Goal: Communication & Community: Ask a question

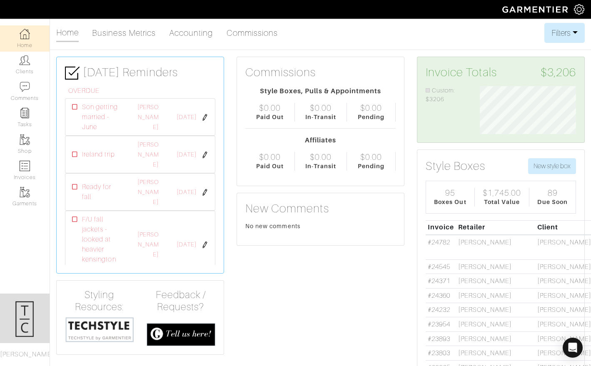
scroll to position [48, 108]
click at [32, 170] on link "Invoices" at bounding box center [25, 171] width 50 height 26
select select
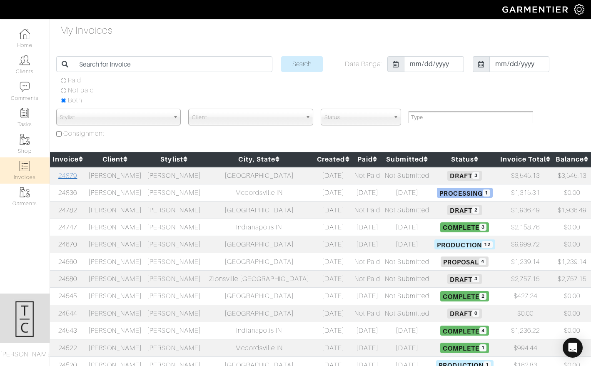
click at [73, 176] on link "24879" at bounding box center [67, 176] width 19 height 8
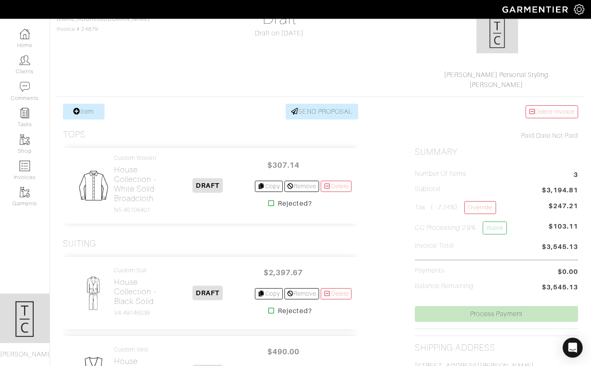
scroll to position [213, 0]
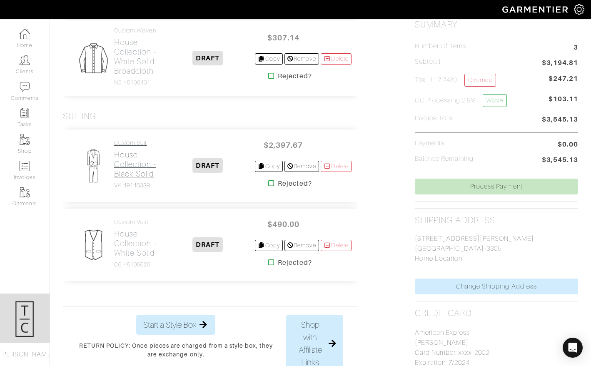
click at [123, 179] on h2 "House Collection - Black Solid" at bounding box center [137, 164] width 46 height 29
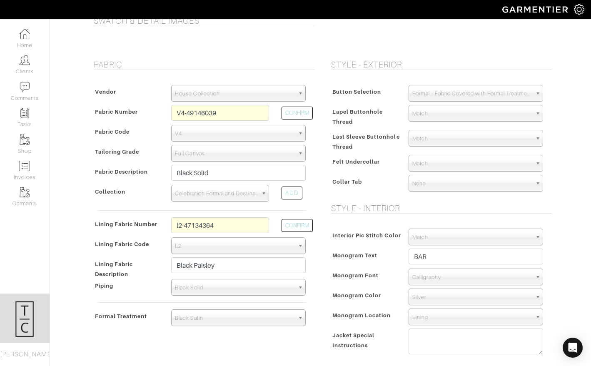
scroll to position [77, 0]
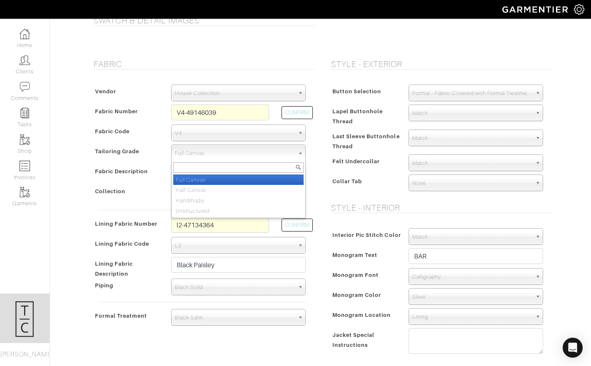
click at [188, 151] on span "Full Canvas" at bounding box center [235, 153] width 120 height 17
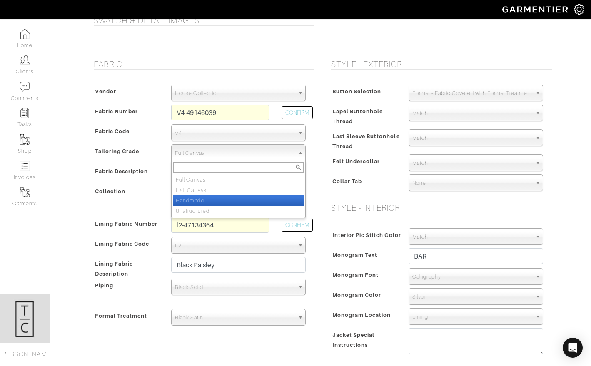
click at [193, 197] on li "Handmade" at bounding box center [238, 200] width 130 height 10
select select "7510"
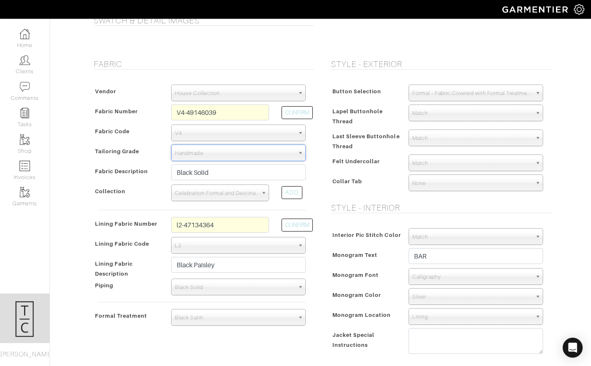
type input "2609.79"
click at [305, 110] on button "CONFIRM" at bounding box center [297, 112] width 31 height 13
select select
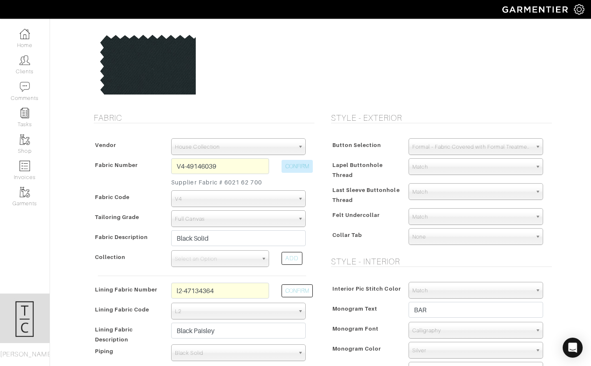
scroll to position [86, 0]
click at [224, 221] on span "Full Canvas" at bounding box center [235, 218] width 120 height 17
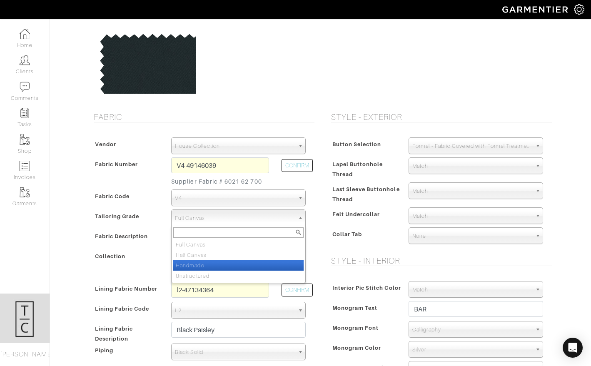
click at [213, 270] on li "Handmade" at bounding box center [238, 265] width 130 height 10
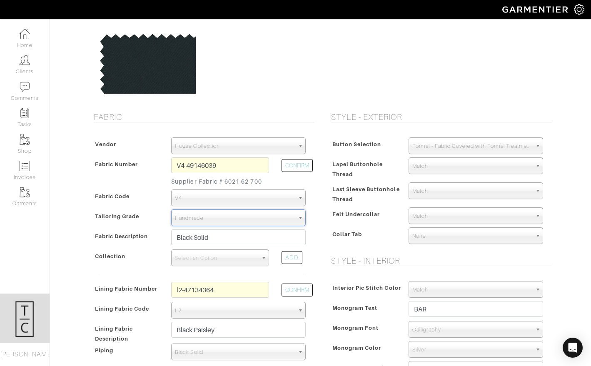
type input "2609.79"
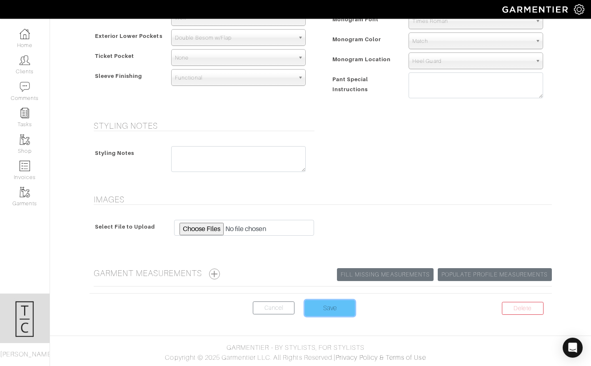
click at [334, 305] on input "Save" at bounding box center [330, 309] width 50 height 16
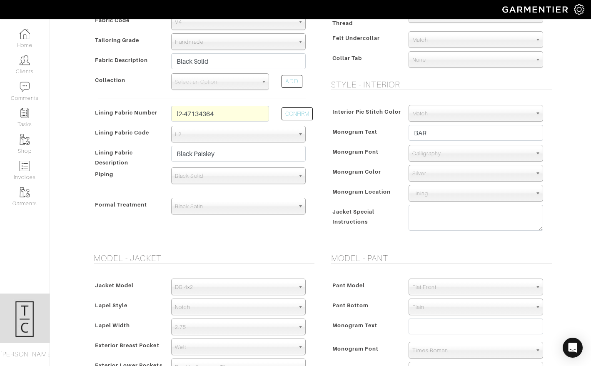
scroll to position [263, 0]
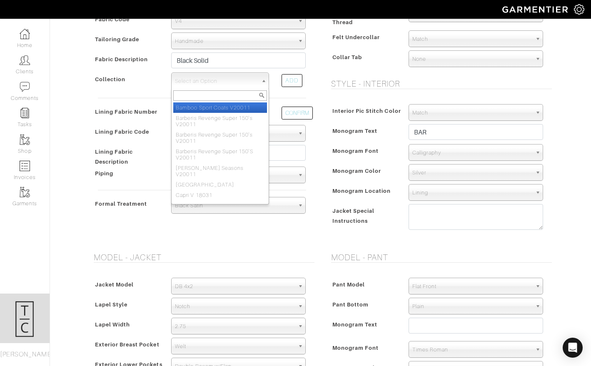
click at [203, 79] on span "Select an Option" at bounding box center [216, 81] width 83 height 17
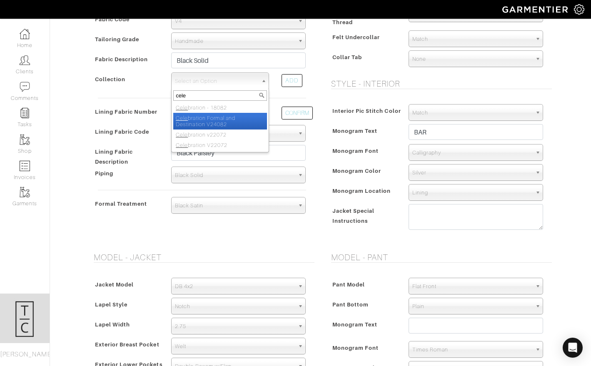
type input "cele"
click at [203, 127] on li "Cele bration Formal and Destination V24082" at bounding box center [220, 121] width 94 height 17
select select "1024"
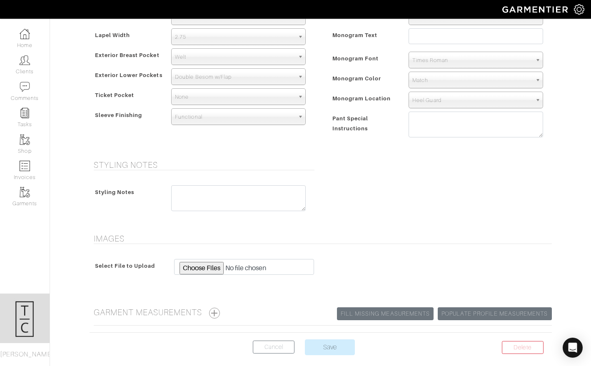
scroll to position [592, 0]
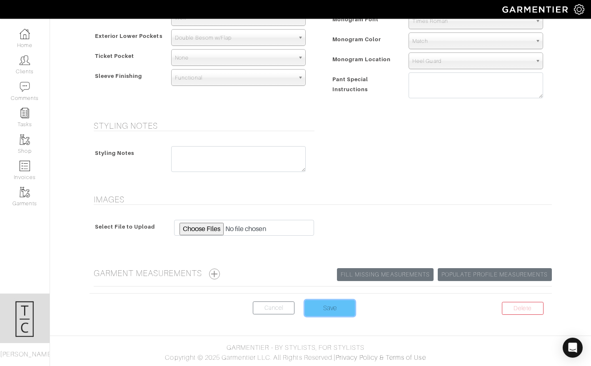
click at [333, 306] on input "Save" at bounding box center [330, 309] width 50 height 16
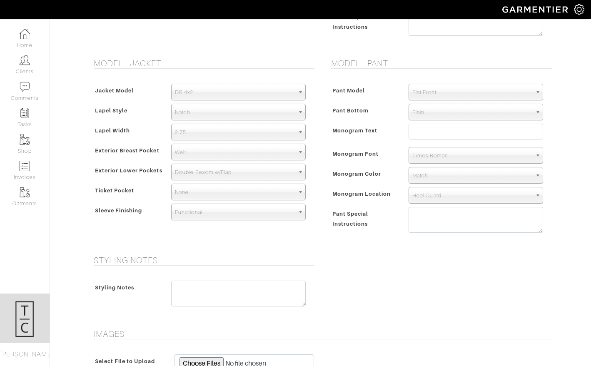
scroll to position [503, 0]
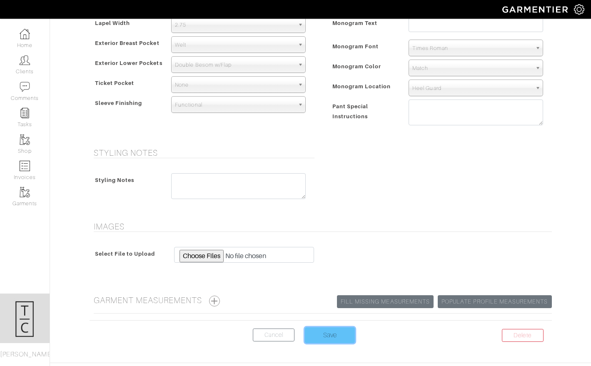
click at [322, 342] on input "Save" at bounding box center [330, 336] width 50 height 16
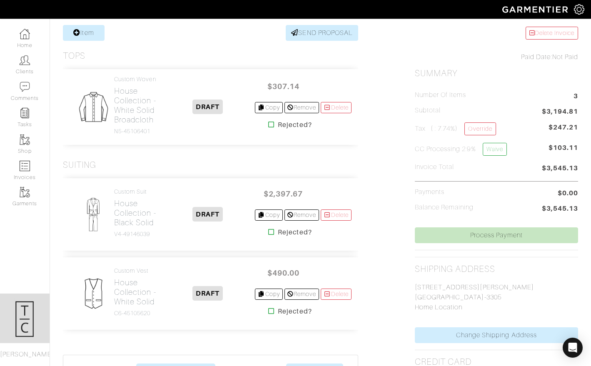
scroll to position [165, 0]
click at [132, 227] on h2 "House Collection - Black Solid" at bounding box center [137, 212] width 46 height 29
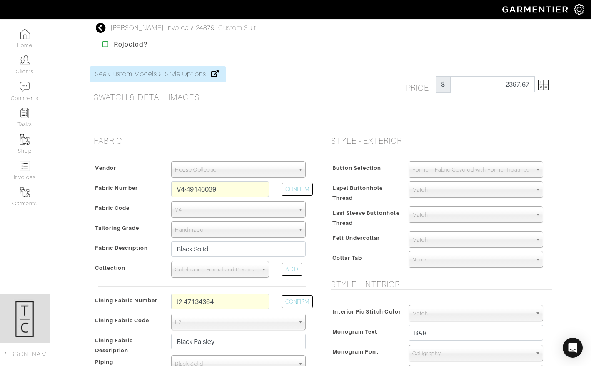
click at [544, 86] on img at bounding box center [543, 85] width 10 height 10
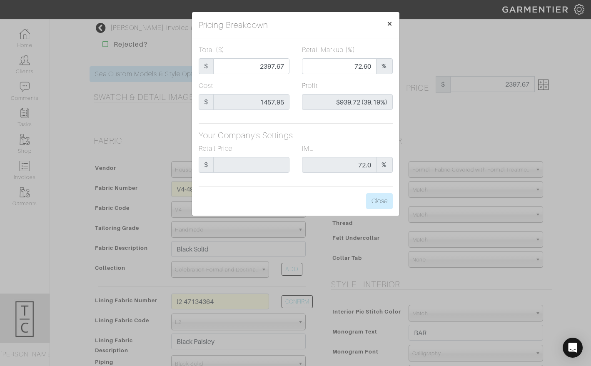
click at [388, 23] on span "×" at bounding box center [390, 23] width 6 height 11
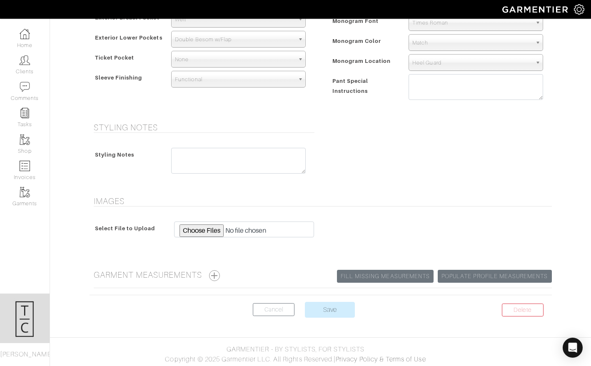
scroll to position [530, 0]
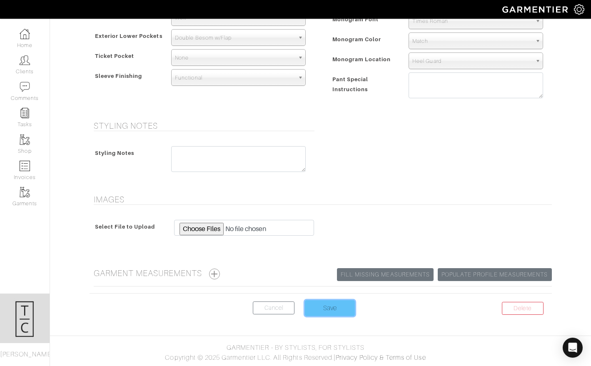
click at [321, 309] on input "Save" at bounding box center [330, 309] width 50 height 16
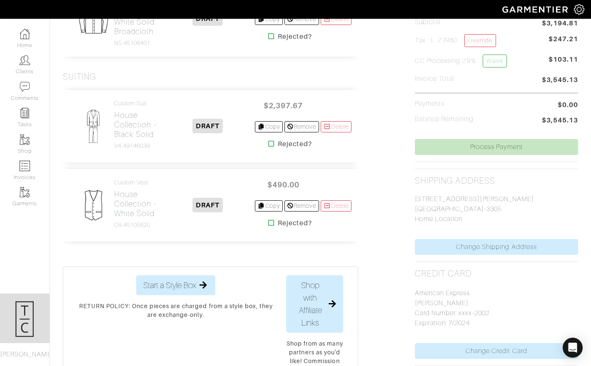
scroll to position [255, 0]
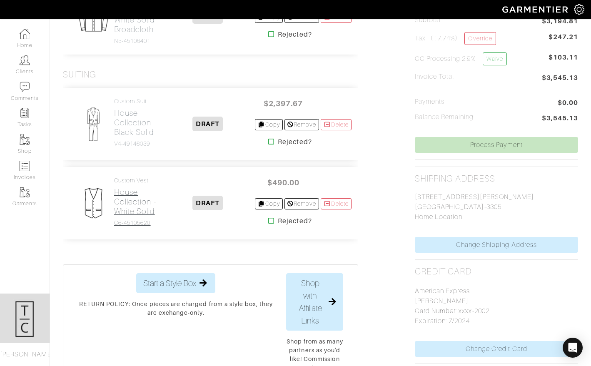
click at [140, 216] on h2 "House Collection - White Solid" at bounding box center [137, 202] width 46 height 29
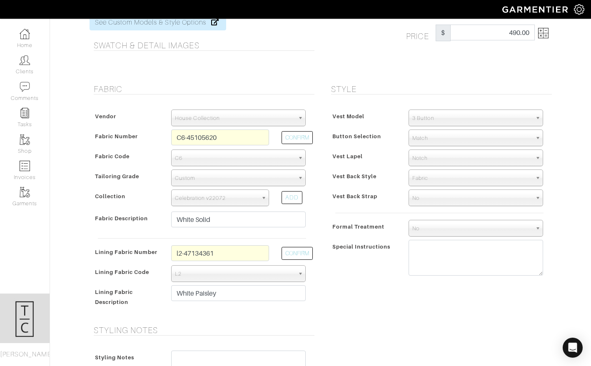
scroll to position [256, 0]
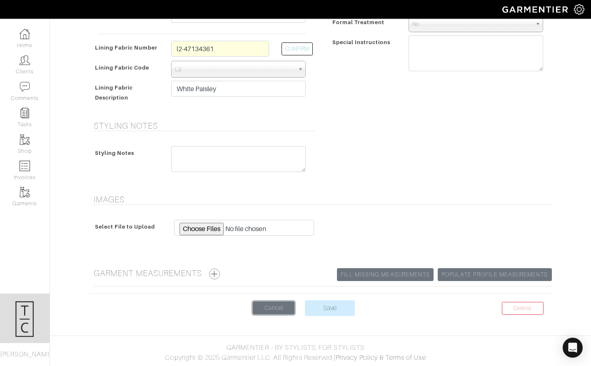
click at [286, 311] on link "Cancel" at bounding box center [274, 308] width 42 height 13
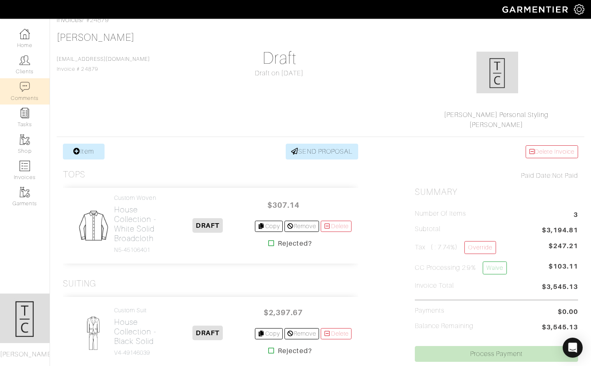
scroll to position [45, 0]
click at [503, 271] on link "Waive" at bounding box center [495, 268] width 24 height 13
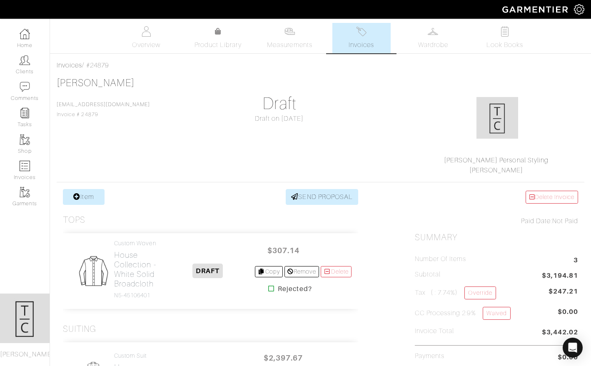
click at [350, 35] on link "Invoices" at bounding box center [362, 38] width 58 height 30
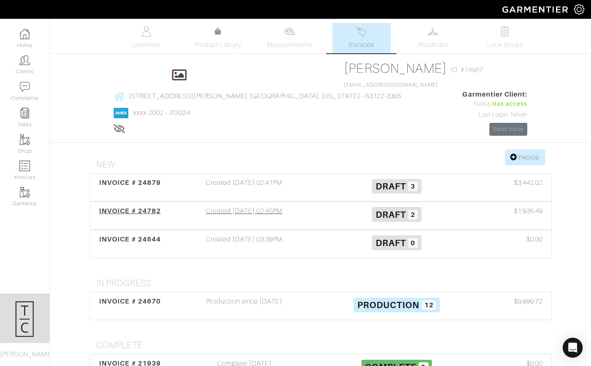
click at [143, 207] on span "INVOICE # 24782" at bounding box center [130, 211] width 62 height 8
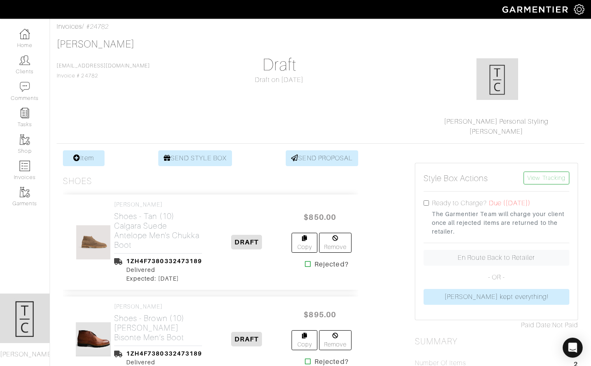
scroll to position [5, 0]
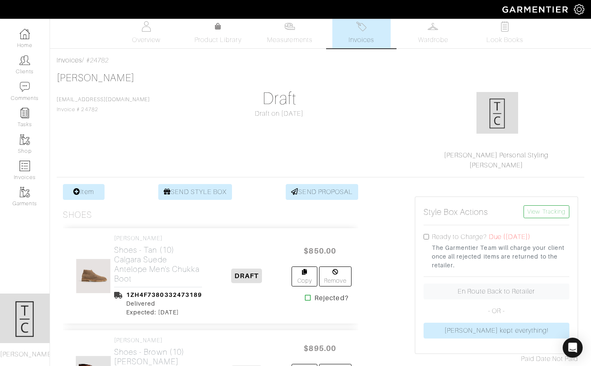
click at [101, 63] on div "Invoices / #24782" at bounding box center [321, 60] width 528 height 10
copy div "24782"
click at [576, 345] on icon "Open Intercom Messenger" at bounding box center [573, 348] width 10 height 11
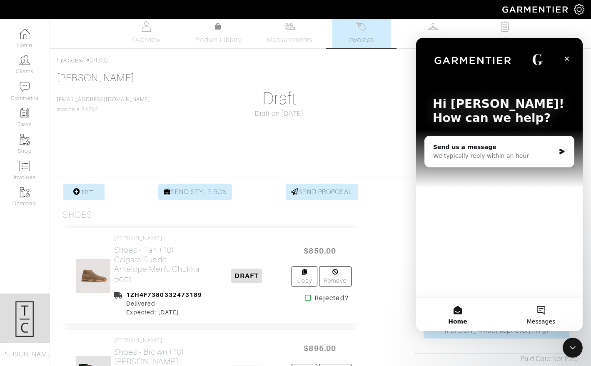
scroll to position [0, 0]
click at [538, 309] on button "Messages" at bounding box center [541, 314] width 83 height 33
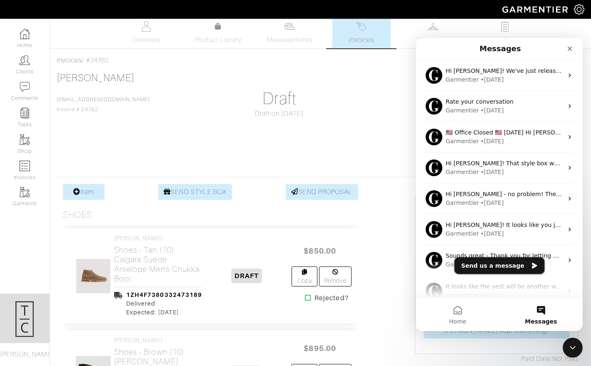
click at [501, 263] on button "Send us a message" at bounding box center [500, 266] width 90 height 17
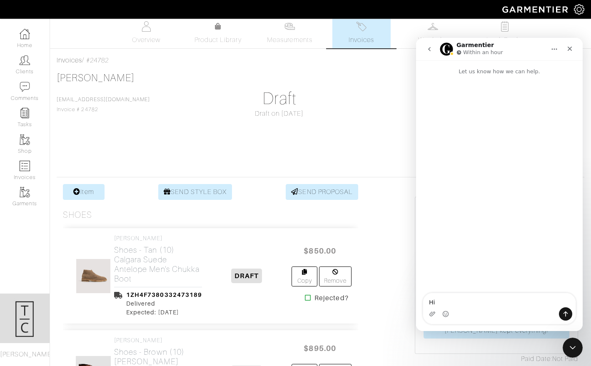
type textarea "H"
type textarea "Hi! I need a return label for this client's boots: 24782"
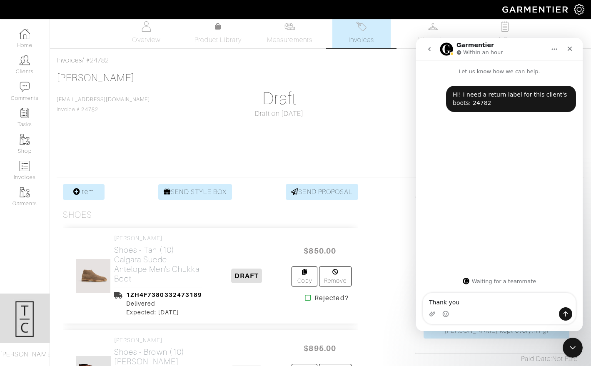
type textarea "Thank you!"
click at [569, 51] on icon "Close" at bounding box center [570, 48] width 7 height 7
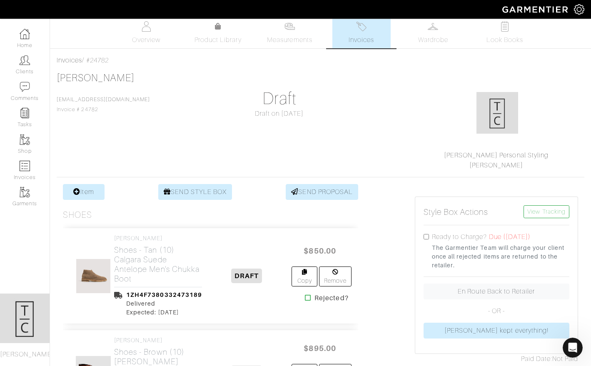
click at [425, 236] on input "checkbox" at bounding box center [426, 236] width 5 height 5
checkbox input "true"
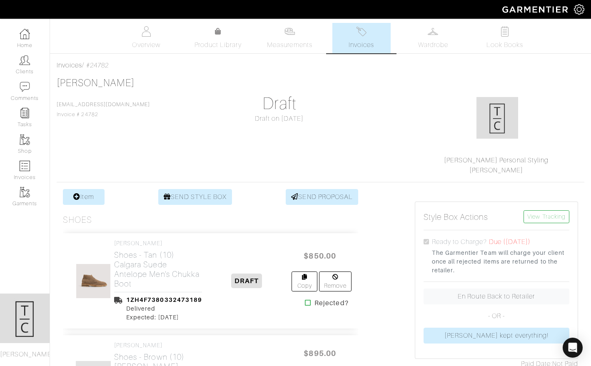
click at [378, 36] on link "Invoices" at bounding box center [362, 38] width 58 height 30
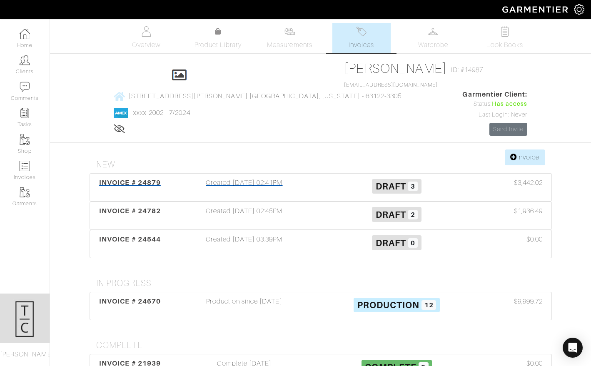
click at [126, 179] on span "INVOICE # 24879" at bounding box center [130, 183] width 62 height 8
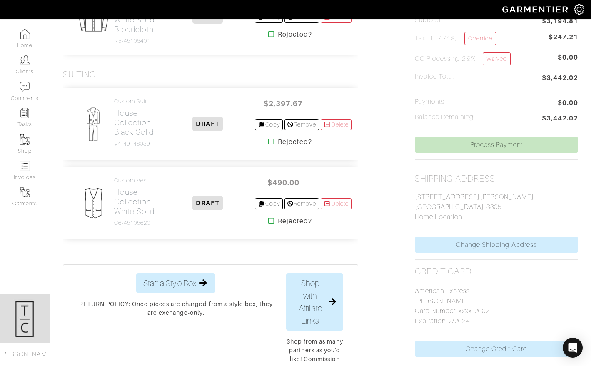
scroll to position [267, 0]
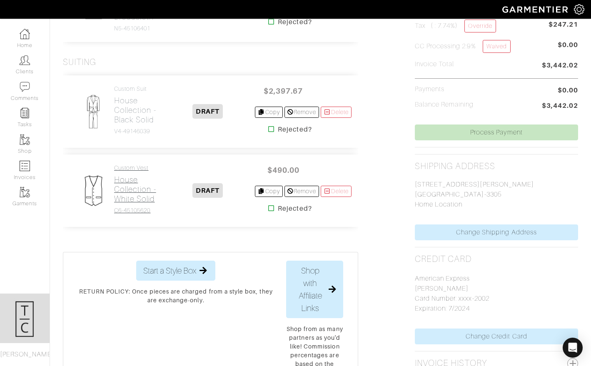
click at [147, 204] on h2 "House Collection - White Solid" at bounding box center [137, 189] width 46 height 29
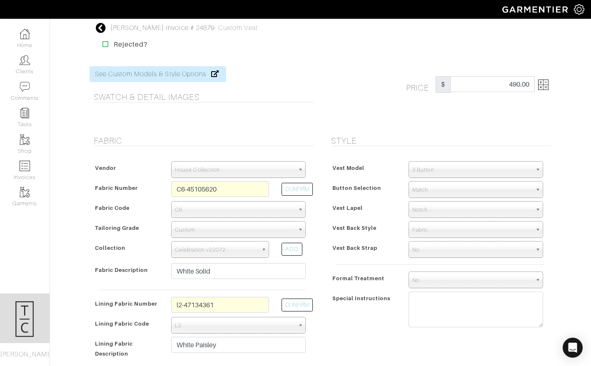
click at [543, 80] on img at bounding box center [543, 85] width 10 height 10
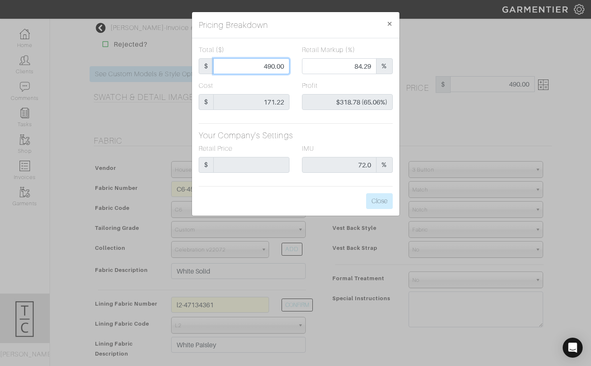
drag, startPoint x: 263, startPoint y: 66, endPoint x: 274, endPoint y: 67, distance: 10.9
click at [274, 67] on input "490.00" at bounding box center [251, 66] width 76 height 16
type input "5.00"
type input "0.00"
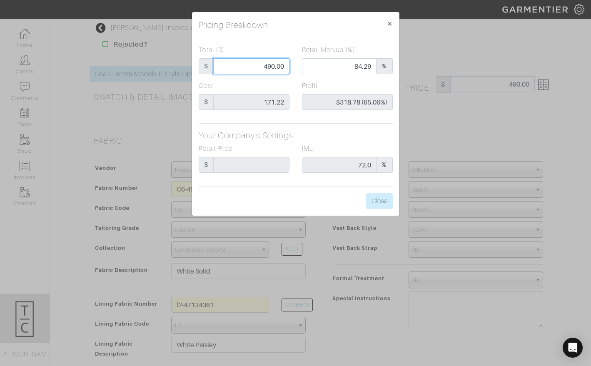
type input "-$166.22 (-3324.40%)"
type input "52.00"
type input "-$119.22 (-229.27%)"
type input "525.00"
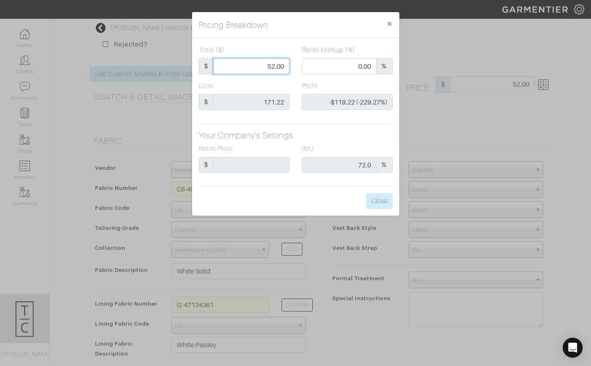
type input "525.00"
type input "85.33"
type input "$353.78 (67.39%)"
type input "525.00"
click at [270, 80] on div "Total ($) $ 525.00" at bounding box center [244, 63] width 103 height 36
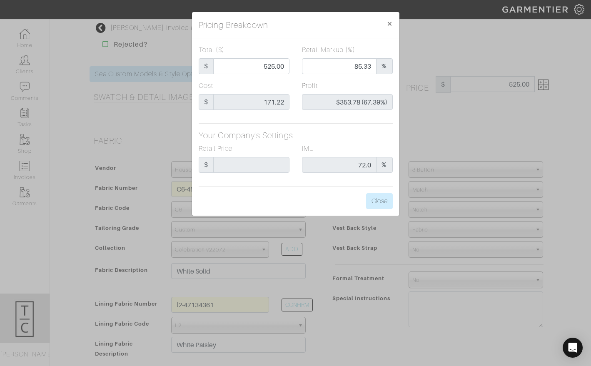
click at [335, 197] on div "Total ($) $ 525.00 Retail Markup (%) 85.33 % Cost $ 171.22 Profit $353.78 (67.3…" at bounding box center [296, 127] width 208 height 178
click at [378, 203] on button "Close" at bounding box center [379, 201] width 27 height 16
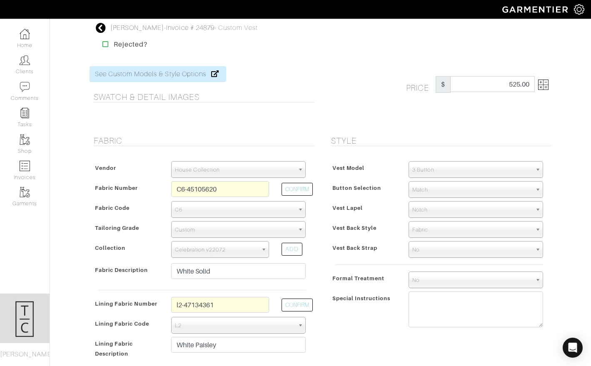
scroll to position [256, 0]
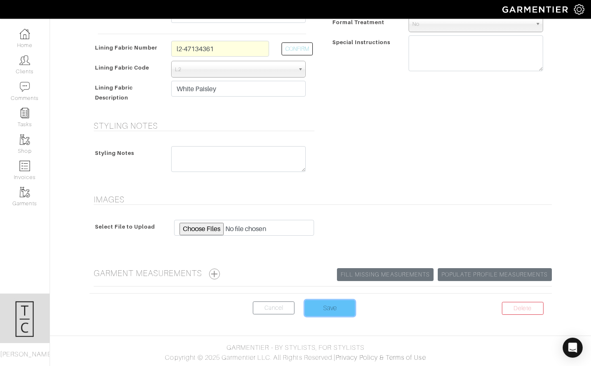
click at [335, 308] on input "Save" at bounding box center [330, 309] width 50 height 16
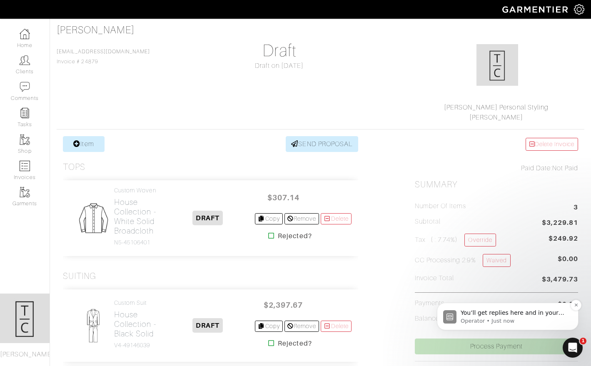
click at [492, 312] on span "You’ll get replies here and in your email: ✉️ [PERSON_NAME][EMAIL_ADDRESS][PERS…" at bounding box center [513, 330] width 104 height 40
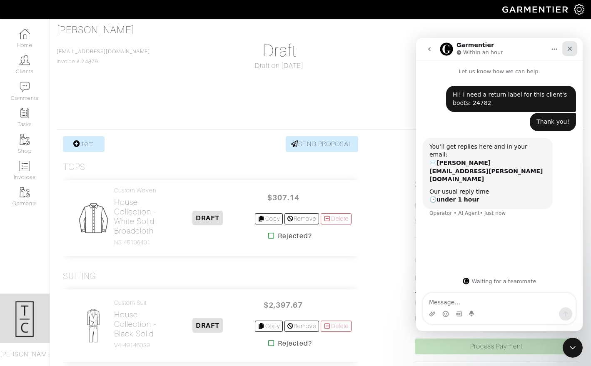
click at [571, 51] on icon "Close" at bounding box center [570, 48] width 7 height 7
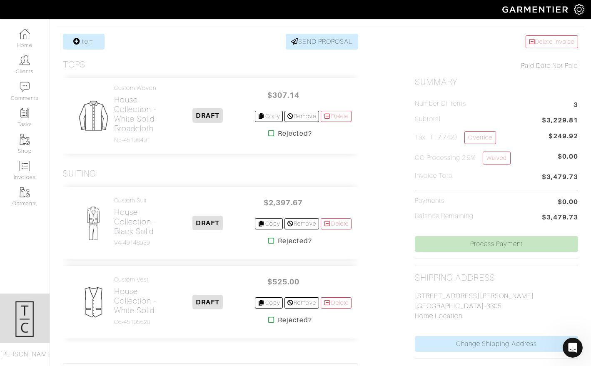
scroll to position [158, 0]
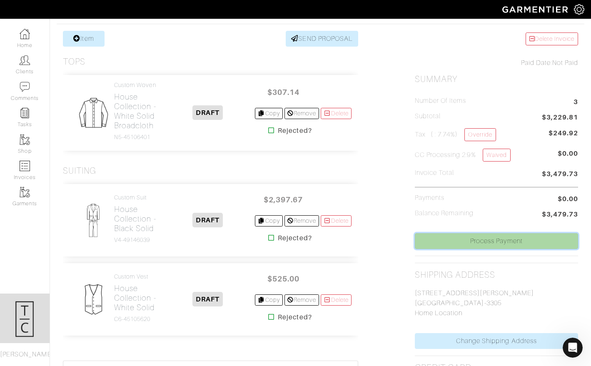
click at [513, 243] on link "Process Payment" at bounding box center [496, 241] width 163 height 16
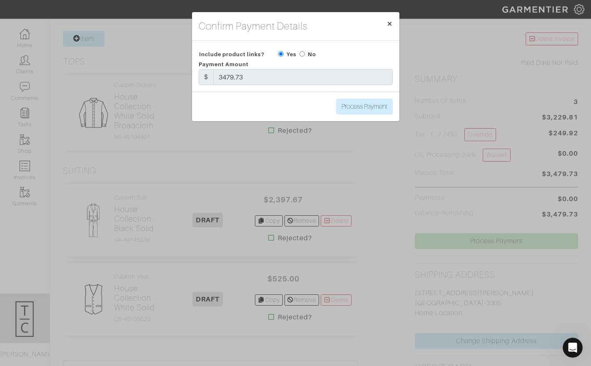
click at [388, 23] on span "×" at bounding box center [390, 23] width 6 height 11
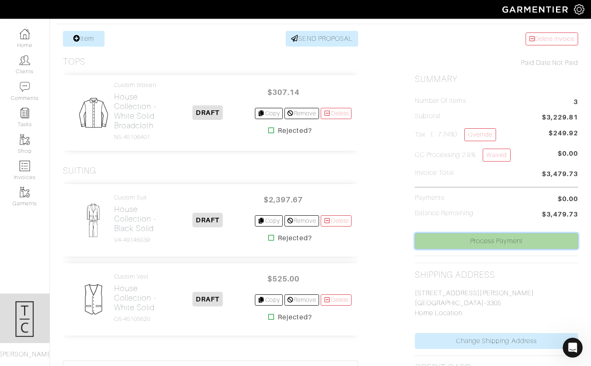
click at [498, 244] on link "Process Payment" at bounding box center [496, 241] width 163 height 16
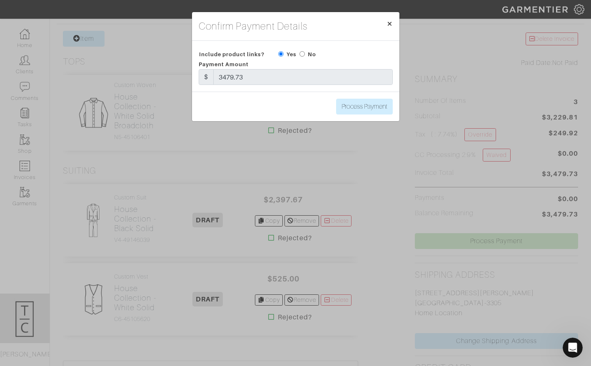
click at [389, 27] on span "×" at bounding box center [390, 23] width 6 height 11
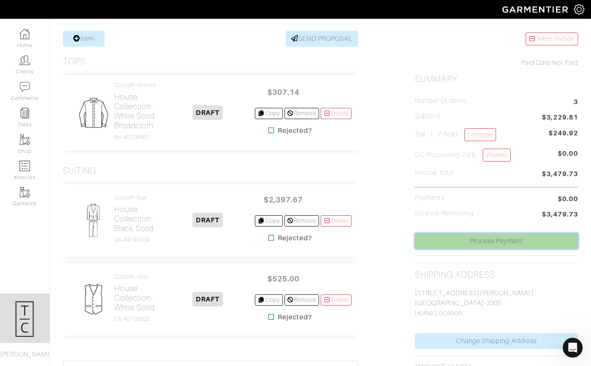
click at [504, 239] on link "Process Payment" at bounding box center [496, 241] width 163 height 16
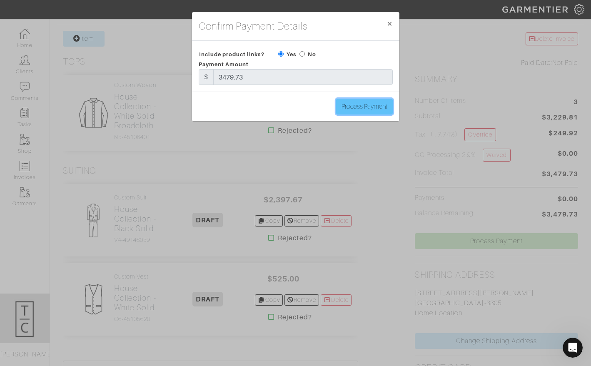
click at [378, 103] on input "Process Payment" at bounding box center [364, 107] width 57 height 16
type input "Process Payment"
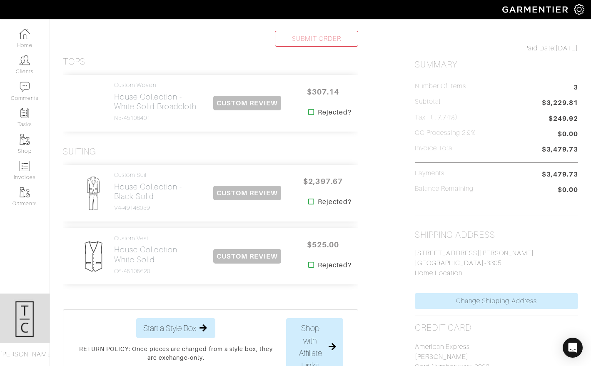
scroll to position [0, 0]
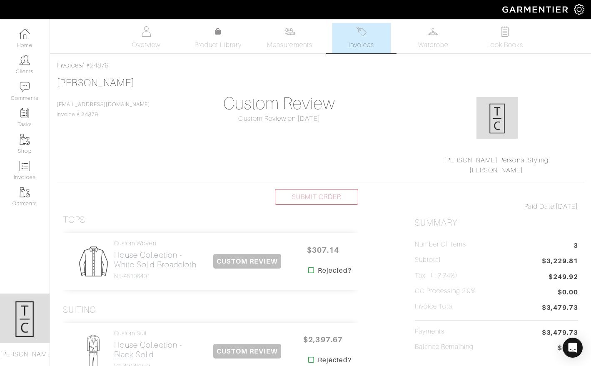
click at [582, 9] on img at bounding box center [579, 9] width 10 height 10
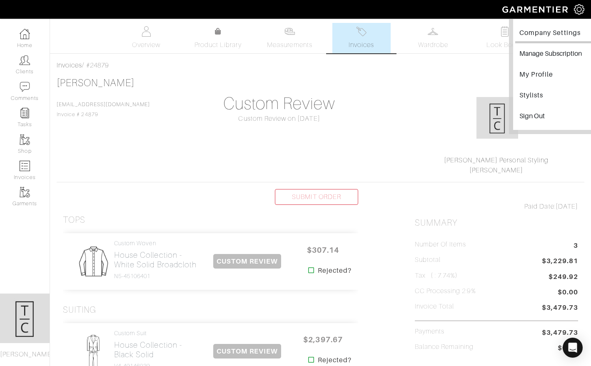
click at [575, 33] on link "Company Settings" at bounding box center [556, 34] width 81 height 19
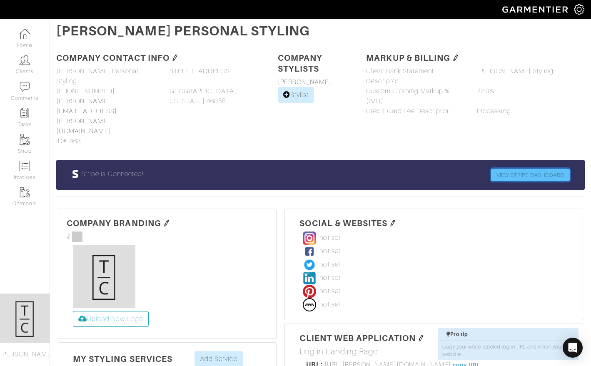
click at [520, 169] on link "VIEW STRIPE DASHBOARD" at bounding box center [530, 175] width 79 height 13
click at [34, 42] on link "Home" at bounding box center [25, 38] width 50 height 26
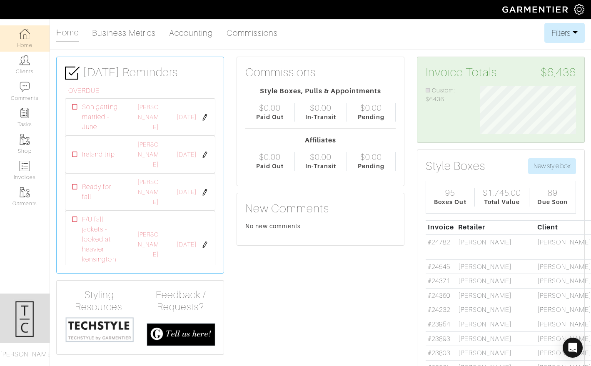
click at [23, 39] on link "Home" at bounding box center [25, 38] width 50 height 26
click at [71, 150] on div "Ireland trip Ireland trip" at bounding box center [97, 155] width 62 height 10
click at [73, 152] on icon at bounding box center [75, 155] width 6 height 6
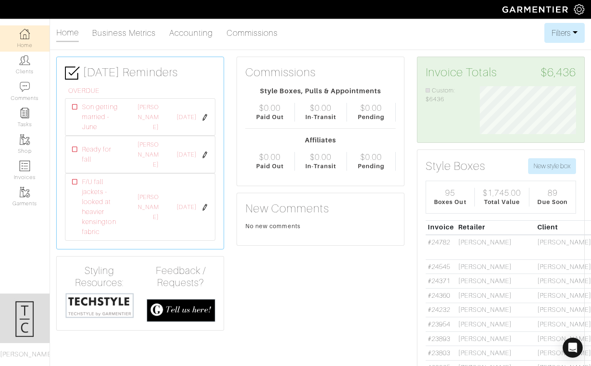
click at [75, 109] on icon at bounding box center [75, 107] width 6 height 6
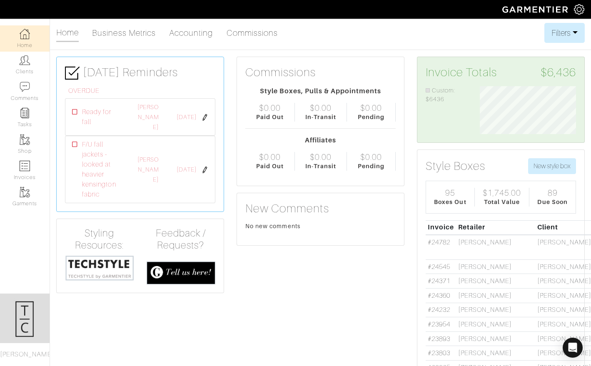
click at [33, 40] on link "Home" at bounding box center [25, 38] width 50 height 26
click at [25, 154] on link "Shop" at bounding box center [25, 144] width 50 height 26
click at [25, 163] on img at bounding box center [25, 166] width 10 height 10
select select
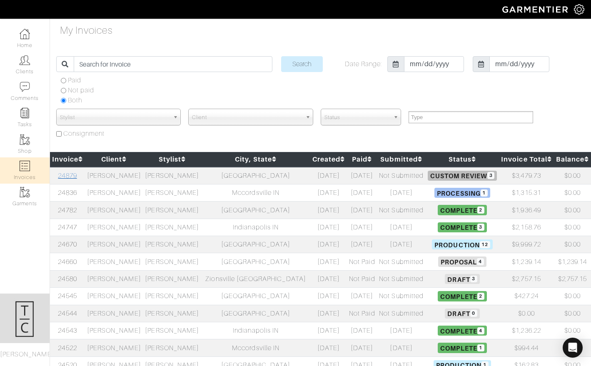
click at [72, 175] on link "24879" at bounding box center [67, 176] width 19 height 8
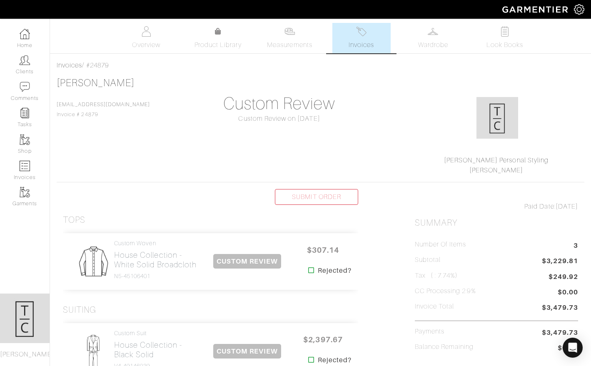
click at [365, 38] on link "Invoices" at bounding box center [362, 38] width 58 height 30
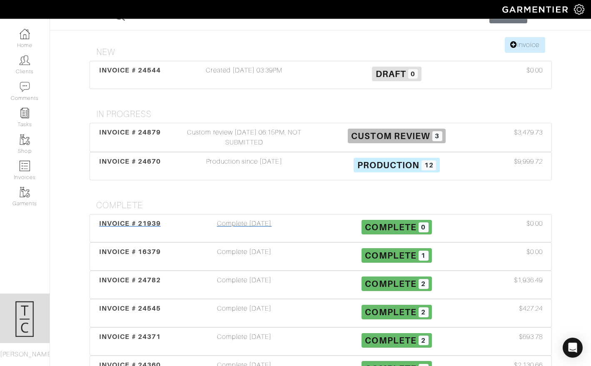
scroll to position [118, 0]
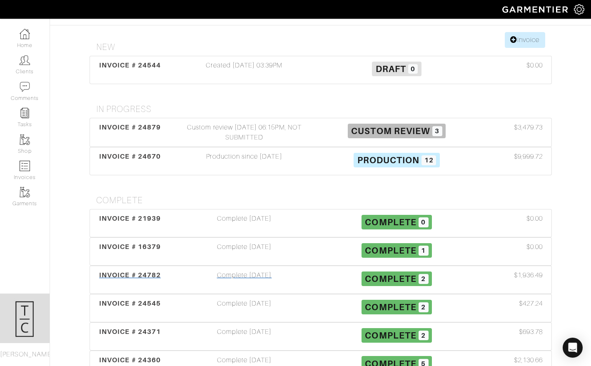
click at [140, 271] on span "INVOICE # 24782" at bounding box center [130, 275] width 62 height 8
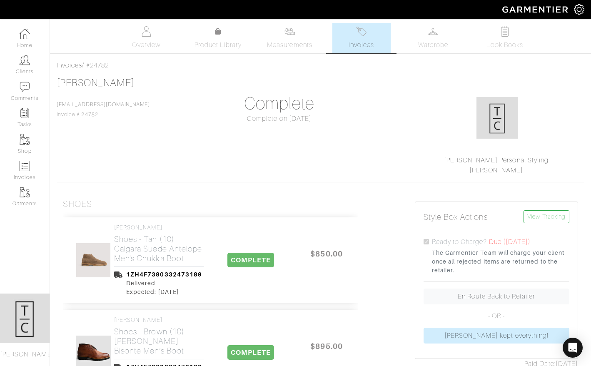
click at [103, 63] on div "Invoices / #24782" at bounding box center [321, 65] width 528 height 10
copy div "24782"
click at [574, 356] on div "Open Intercom Messenger" at bounding box center [573, 348] width 22 height 22
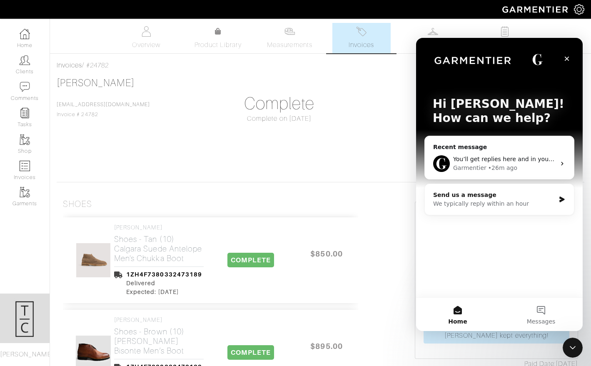
click at [508, 203] on div "We typically reply within an hour" at bounding box center [494, 204] width 122 height 9
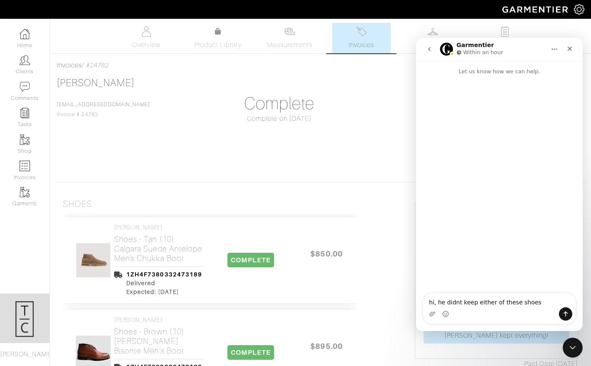
type textarea "hi, he didnt keep either of these shoes 24782"
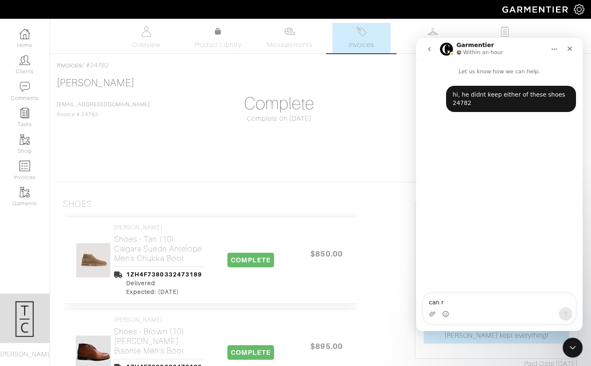
type textarea "can re"
type textarea "can you reverse it please"
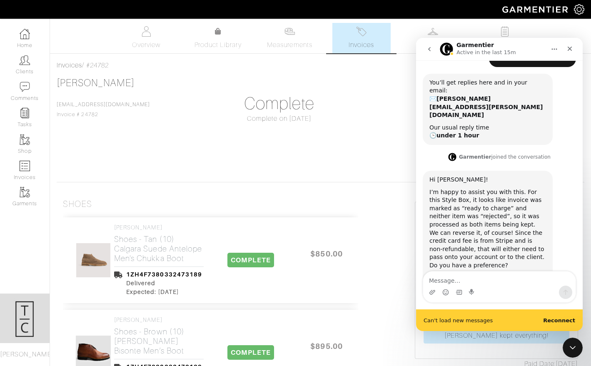
scroll to position [65, 0]
